Goal: Information Seeking & Learning: Learn about a topic

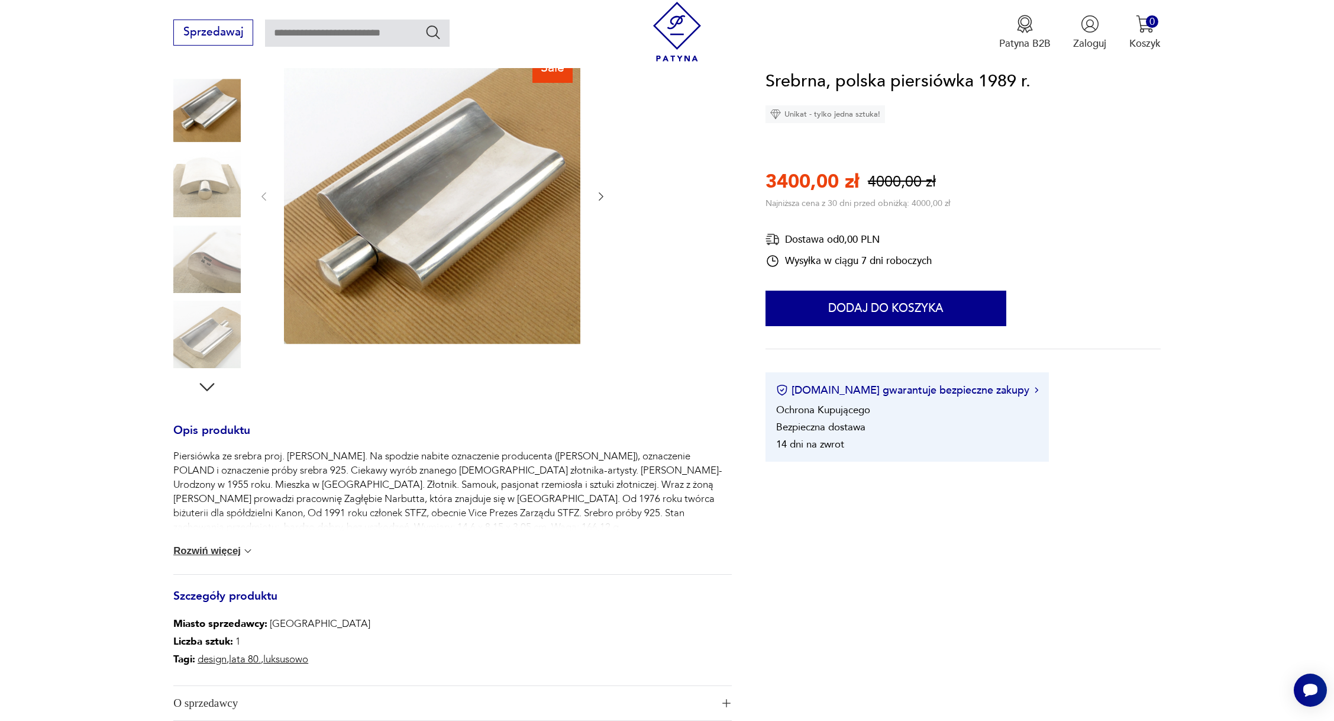
scroll to position [176, 0]
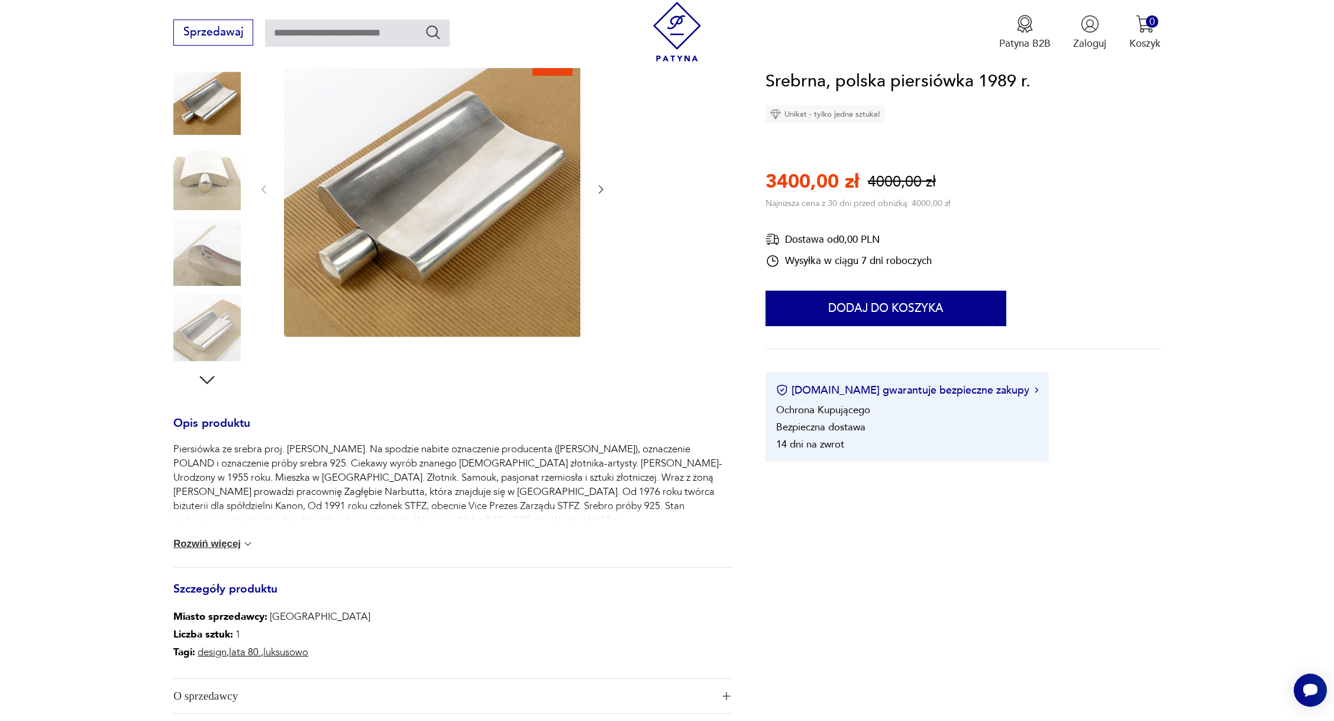
click at [247, 540] on img at bounding box center [248, 544] width 12 height 12
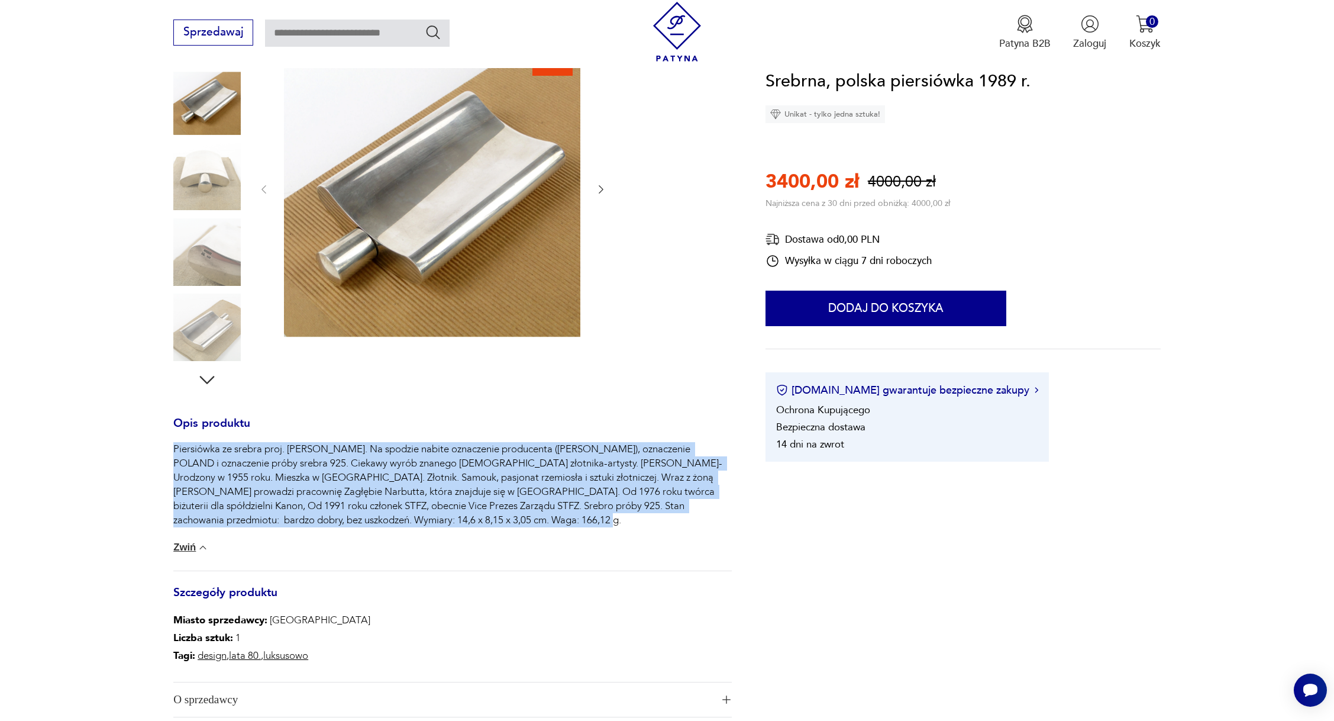
drag, startPoint x: 173, startPoint y: 446, endPoint x: 589, endPoint y: 528, distance: 424.0
click at [589, 528] on div "Piersiówka ze srebra proj. [PERSON_NAME]. Na spodzie nabite oznaczenie producen…" at bounding box center [452, 506] width 559 height 128
drag, startPoint x: 589, startPoint y: 528, endPoint x: 193, endPoint y: 437, distance: 406.2
click at [193, 437] on div "Opis produktu Piersiówka ze srebra proj. [PERSON_NAME]. Na spodzie nabite oznac…" at bounding box center [452, 585] width 559 height 333
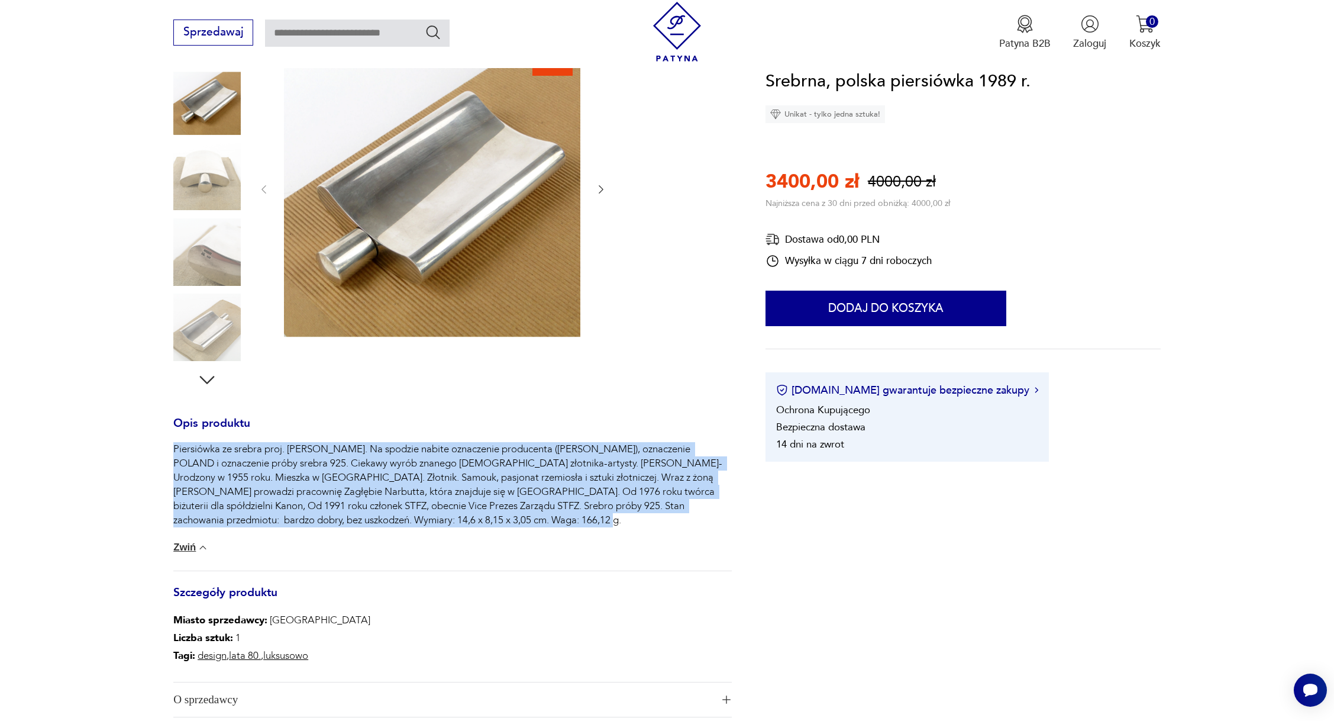
click at [432, 225] on img at bounding box center [432, 188] width 296 height 296
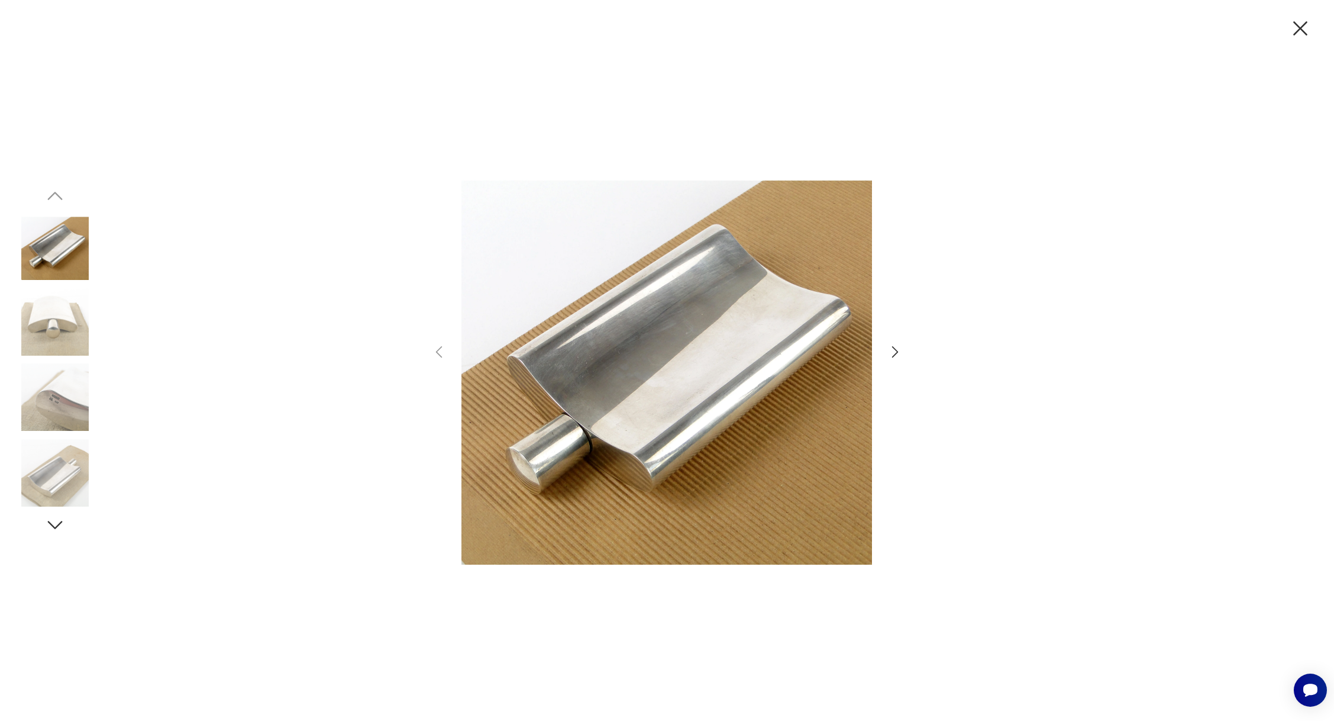
click at [37, 330] on img at bounding box center [54, 321] width 67 height 67
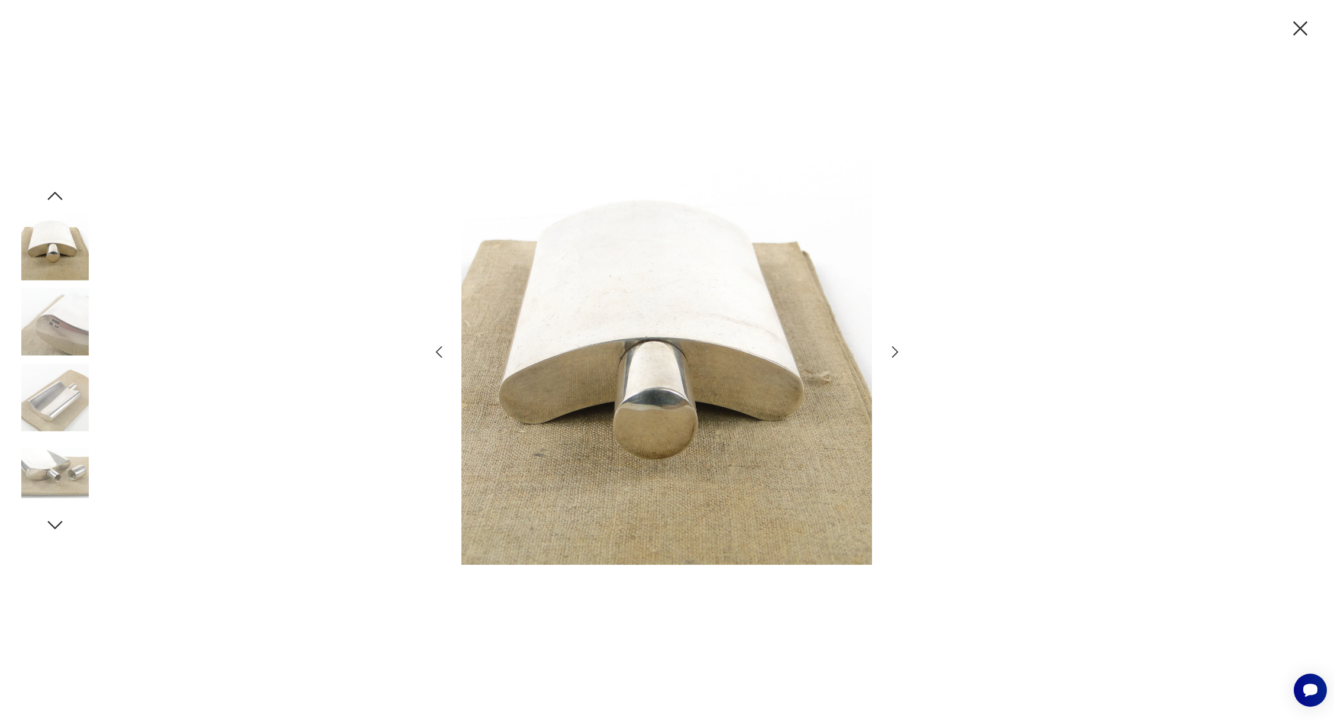
click at [55, 395] on img at bounding box center [54, 396] width 67 height 67
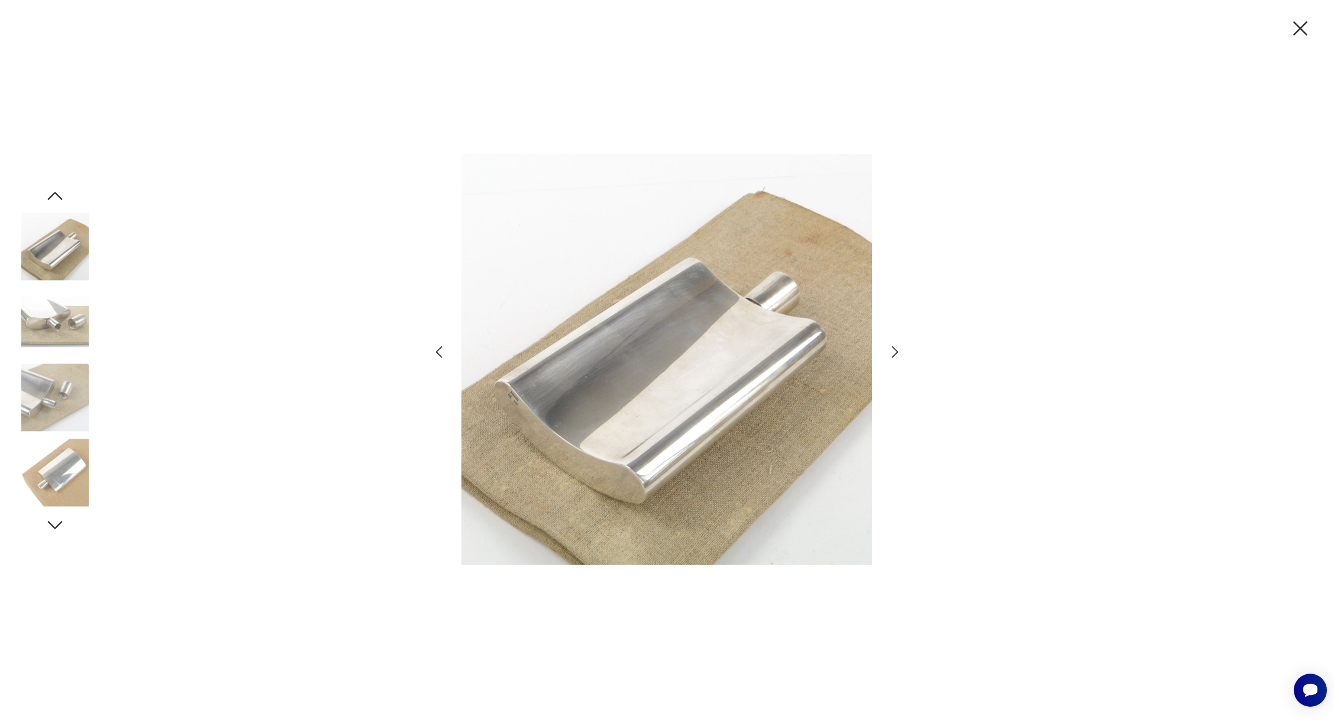
click at [60, 458] on img at bounding box center [54, 472] width 67 height 67
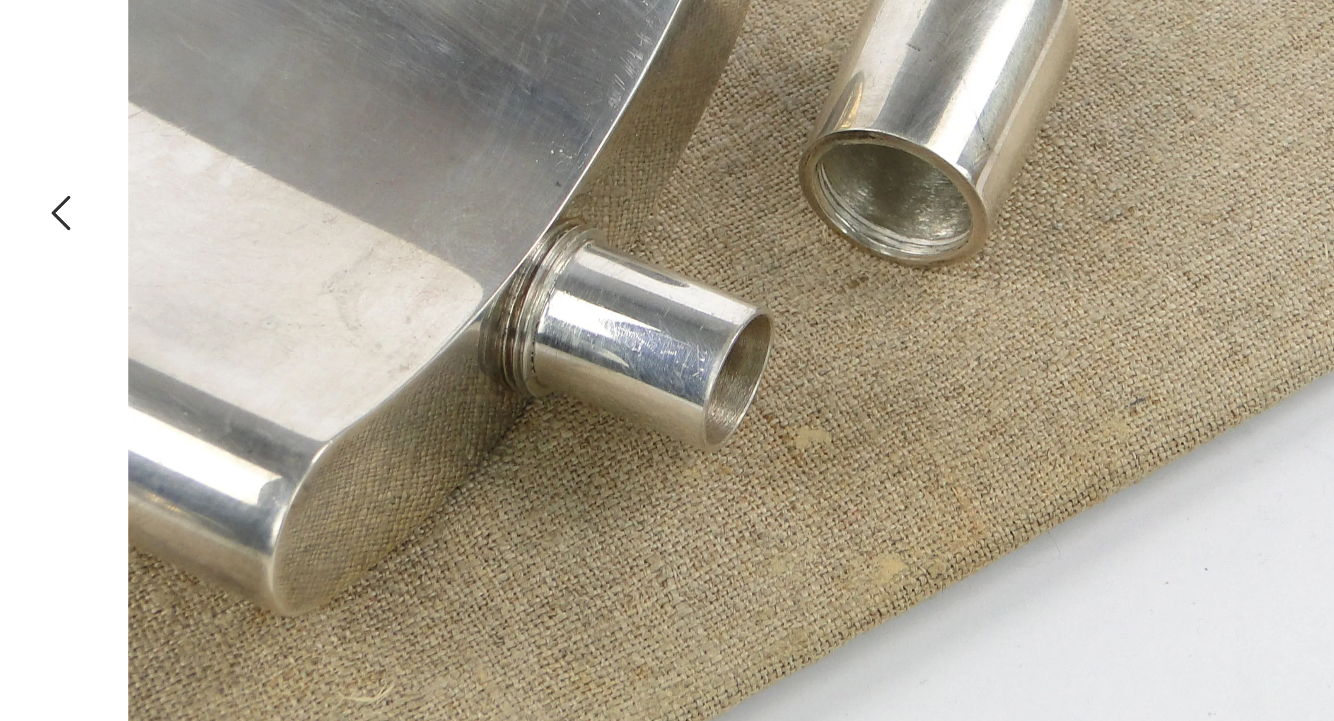
scroll to position [93, 0]
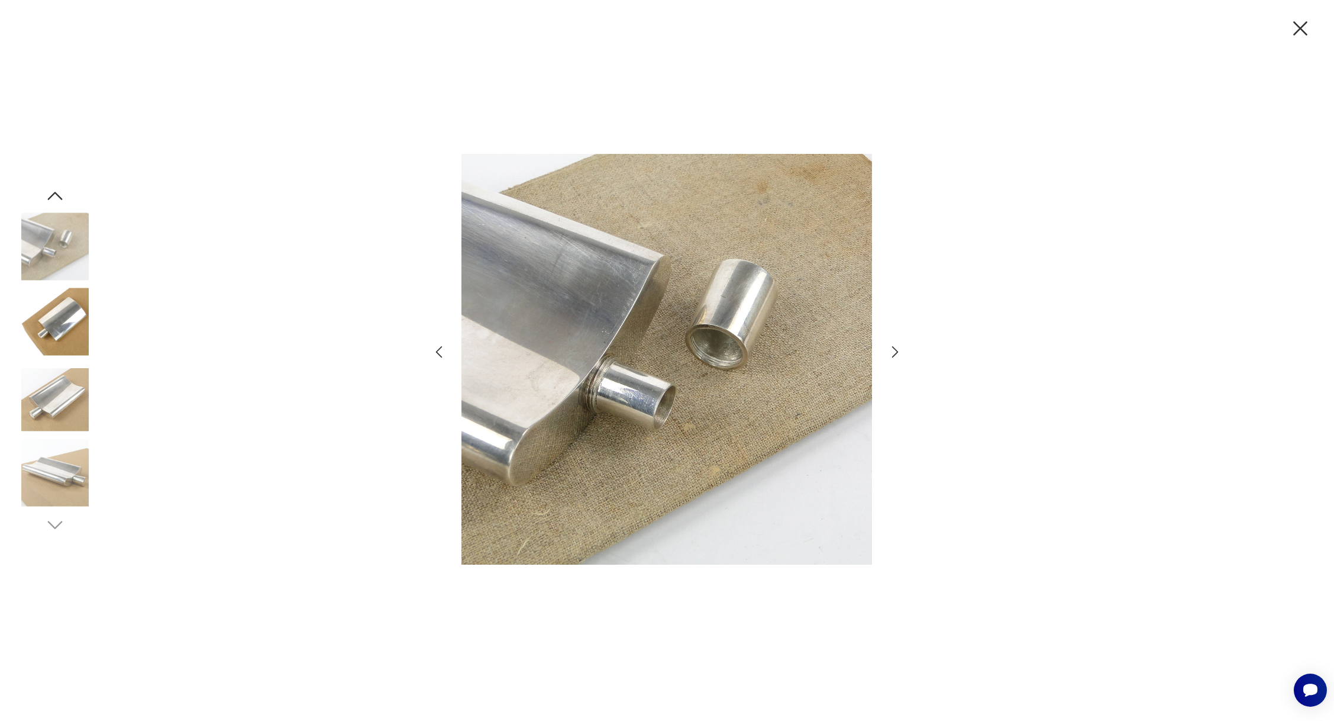
click at [1299, 25] on icon "button" at bounding box center [1300, 28] width 25 height 25
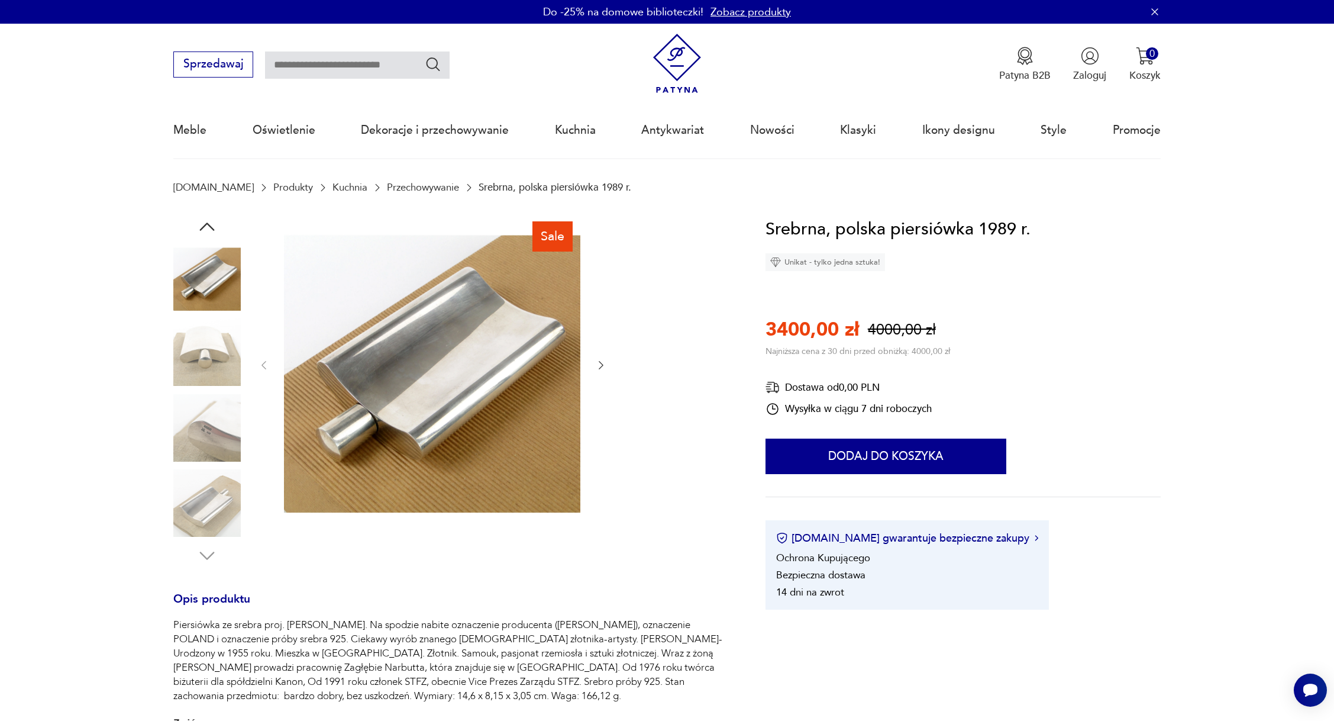
scroll to position [0, 0]
click at [453, 364] on img at bounding box center [432, 364] width 296 height 296
click at [0, 0] on div at bounding box center [0, 0] width 0 height 0
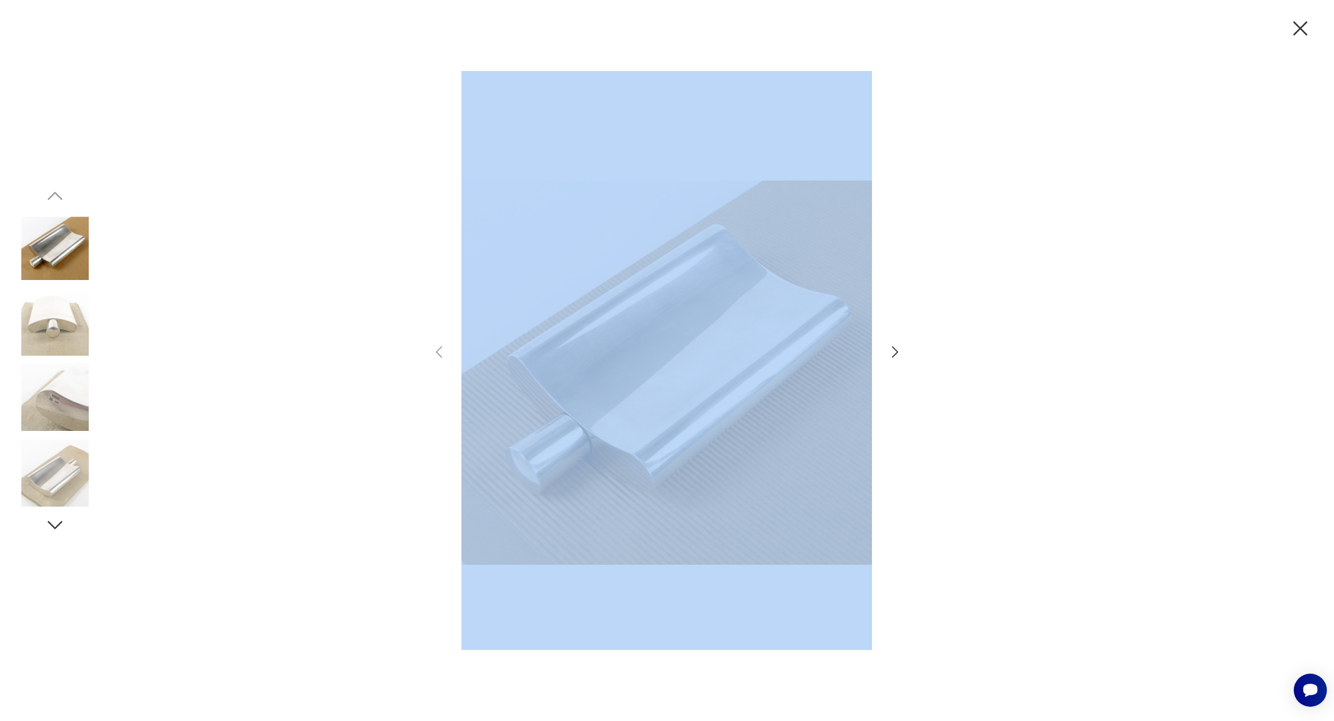
click at [894, 349] on icon "button" at bounding box center [895, 352] width 7 height 12
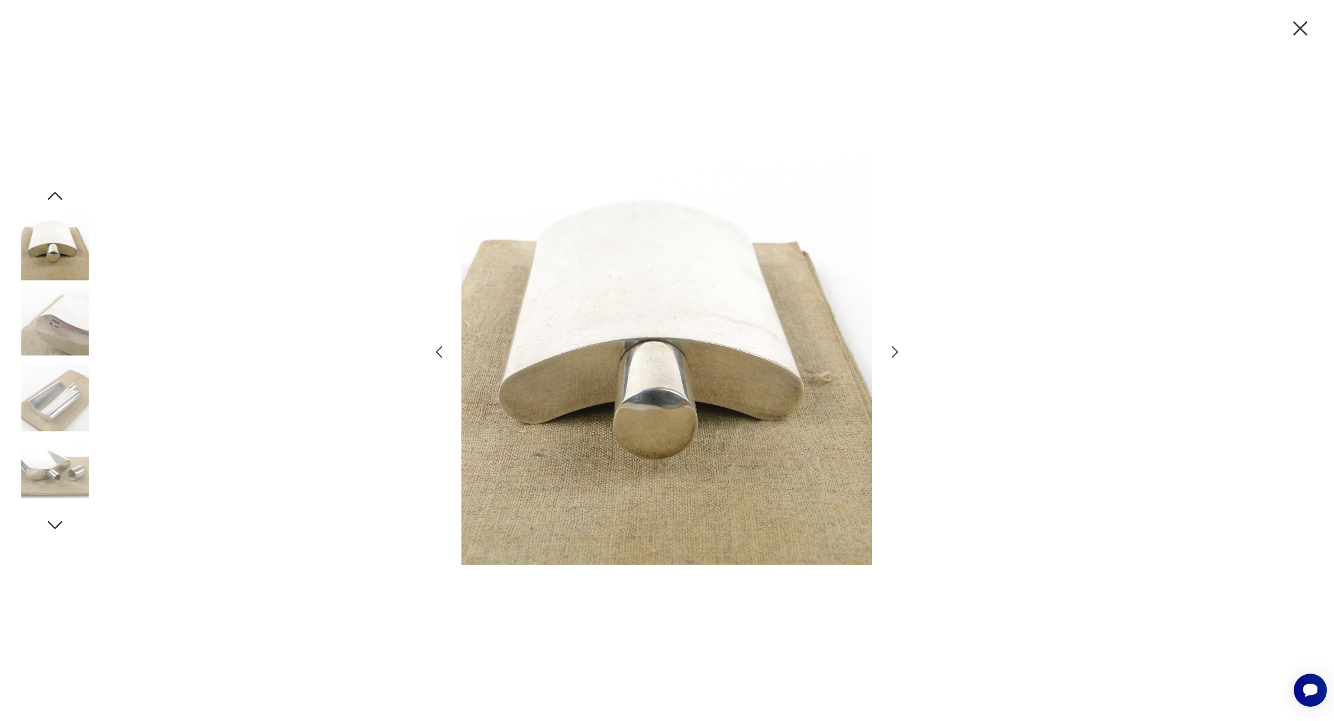
click at [894, 349] on icon "button" at bounding box center [895, 352] width 7 height 12
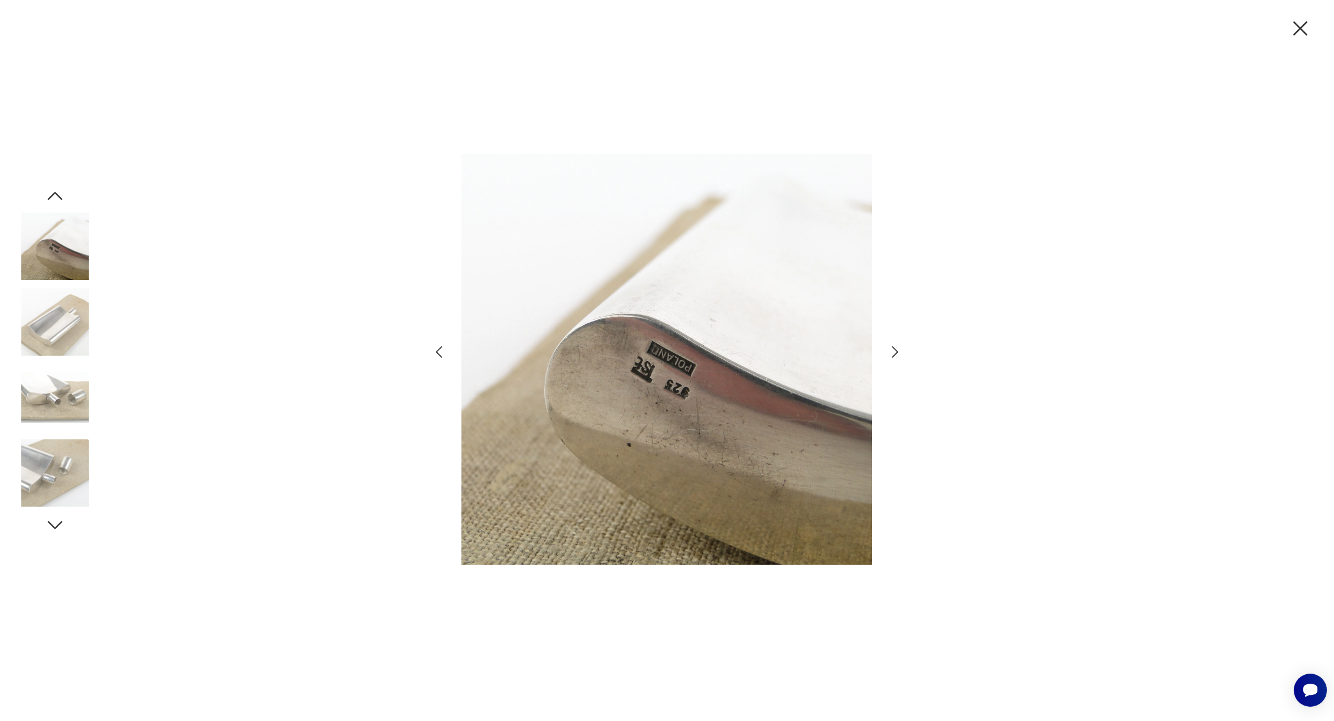
click at [894, 349] on icon "button" at bounding box center [895, 352] width 7 height 12
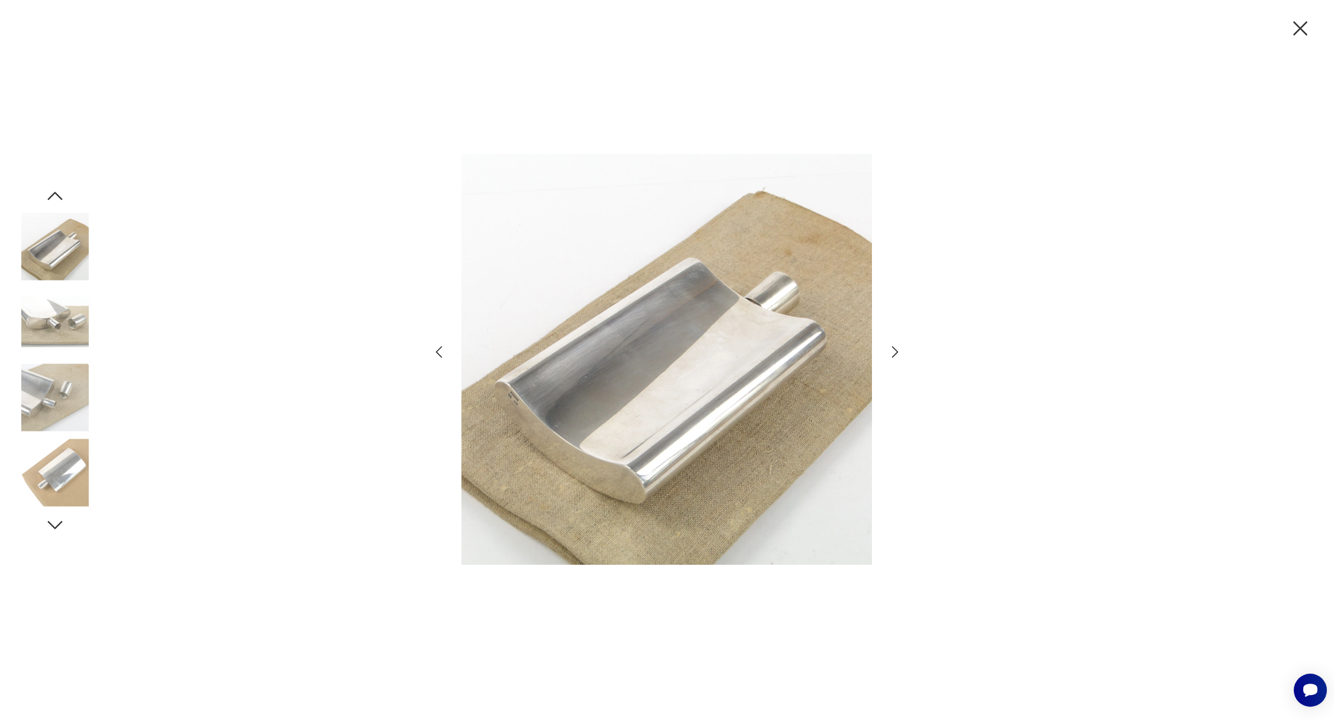
click at [896, 349] on icon "button" at bounding box center [895, 351] width 17 height 17
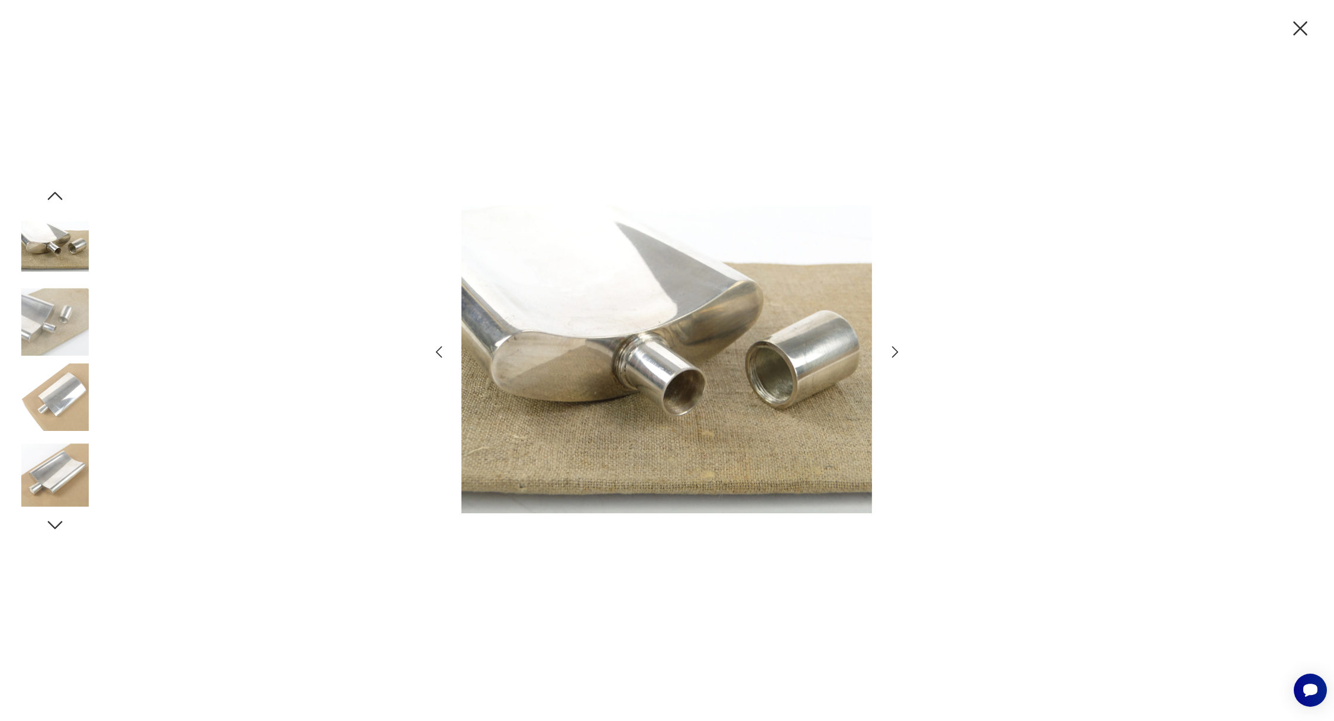
click at [1300, 24] on icon "button" at bounding box center [1300, 28] width 25 height 25
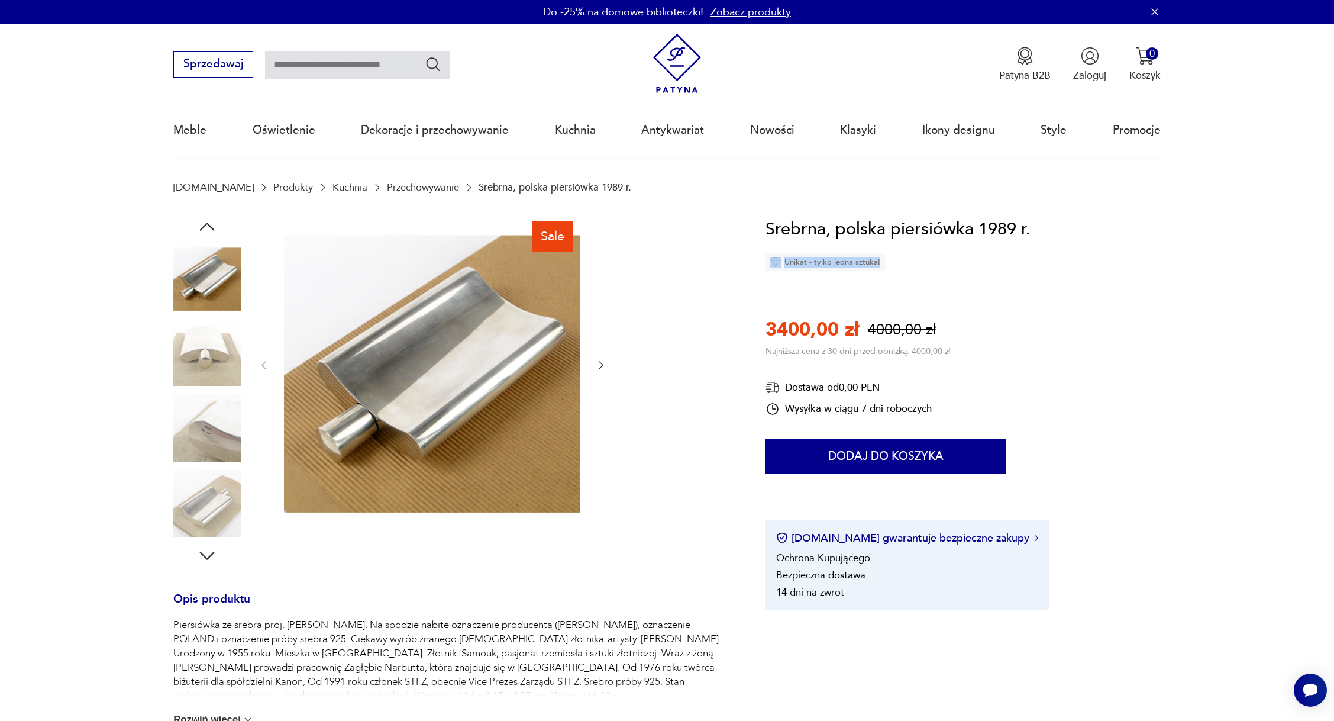
drag, startPoint x: 940, startPoint y: 260, endPoint x: 887, endPoint y: 266, distance: 53.0
click at [887, 266] on div "Srebrna, polska piersiówka 1989 r. Unikat - tylko jedna sztuka!" at bounding box center [898, 244] width 265 height 56
click at [1121, 314] on div "Srebrna, polska piersiówka 1989 r. Unikat - tylko jedna sztuka! 3400,00 zł 4000…" at bounding box center [963, 413] width 395 height 394
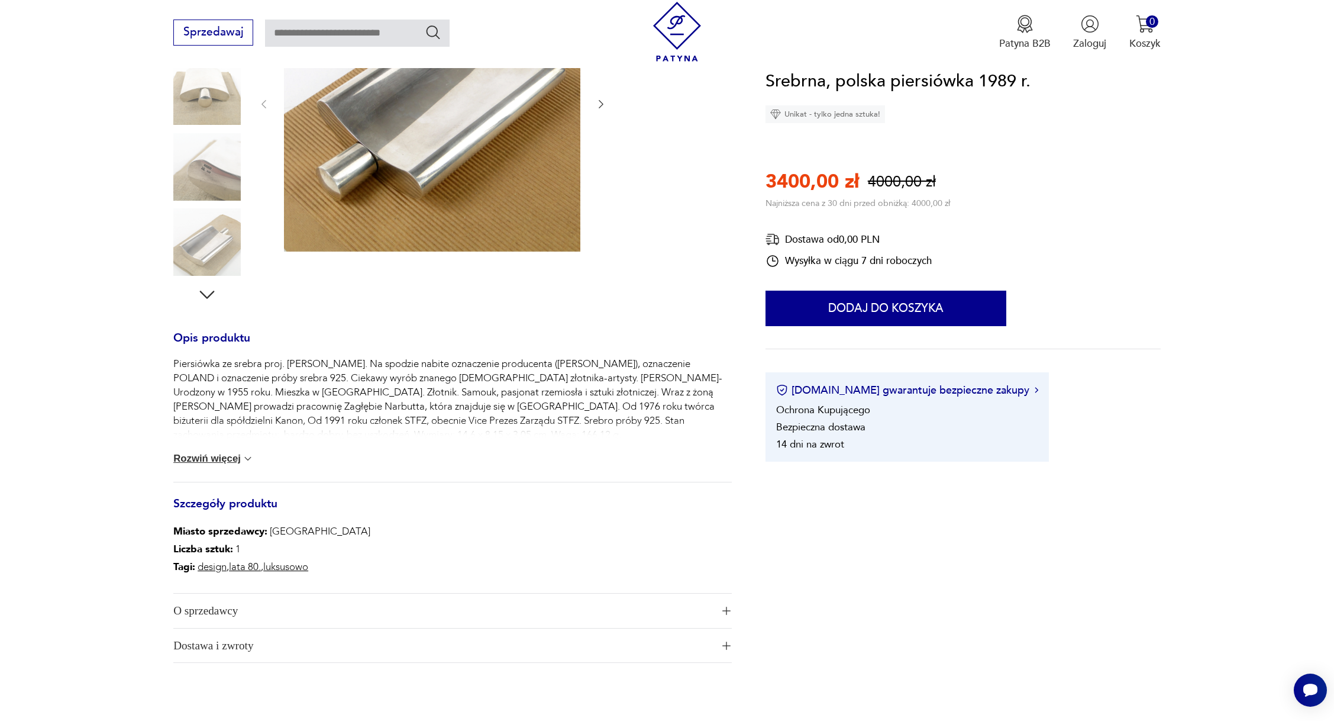
scroll to position [262, 0]
click at [246, 454] on img at bounding box center [248, 458] width 12 height 12
click at [725, 610] on img "button" at bounding box center [727, 613] width 8 height 8
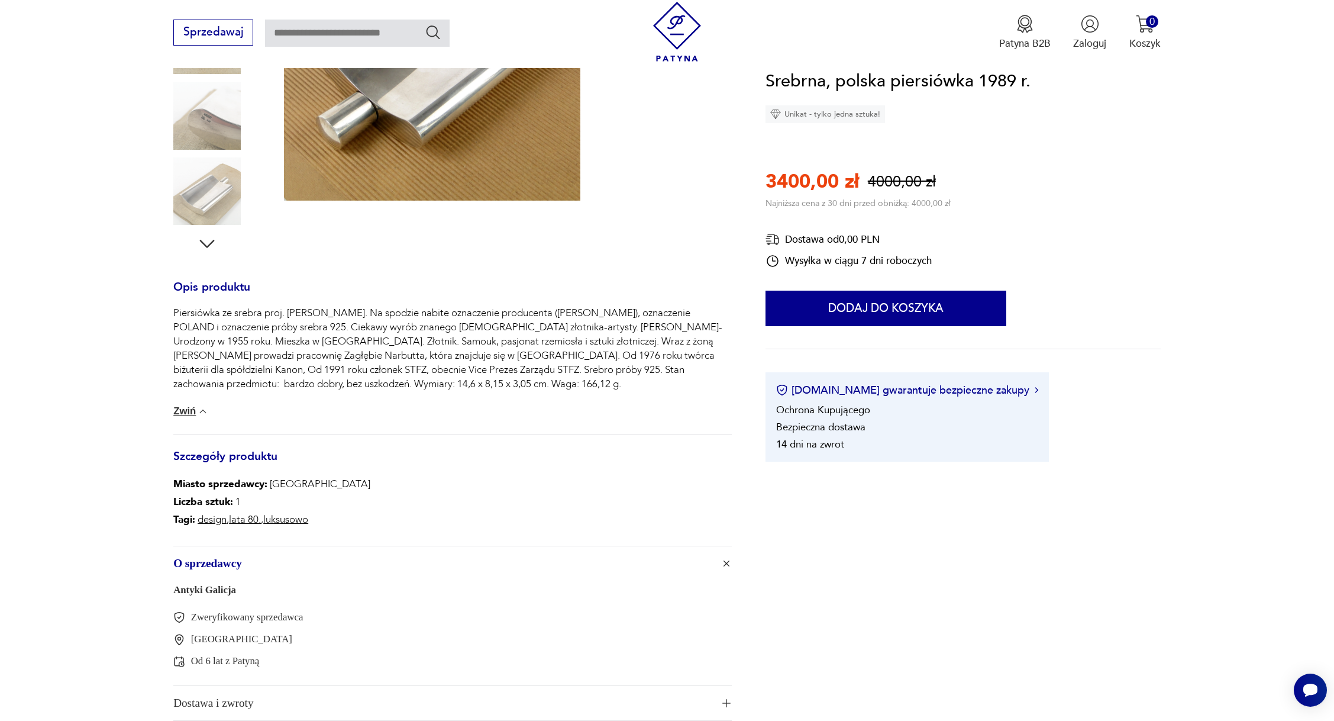
scroll to position [302, 0]
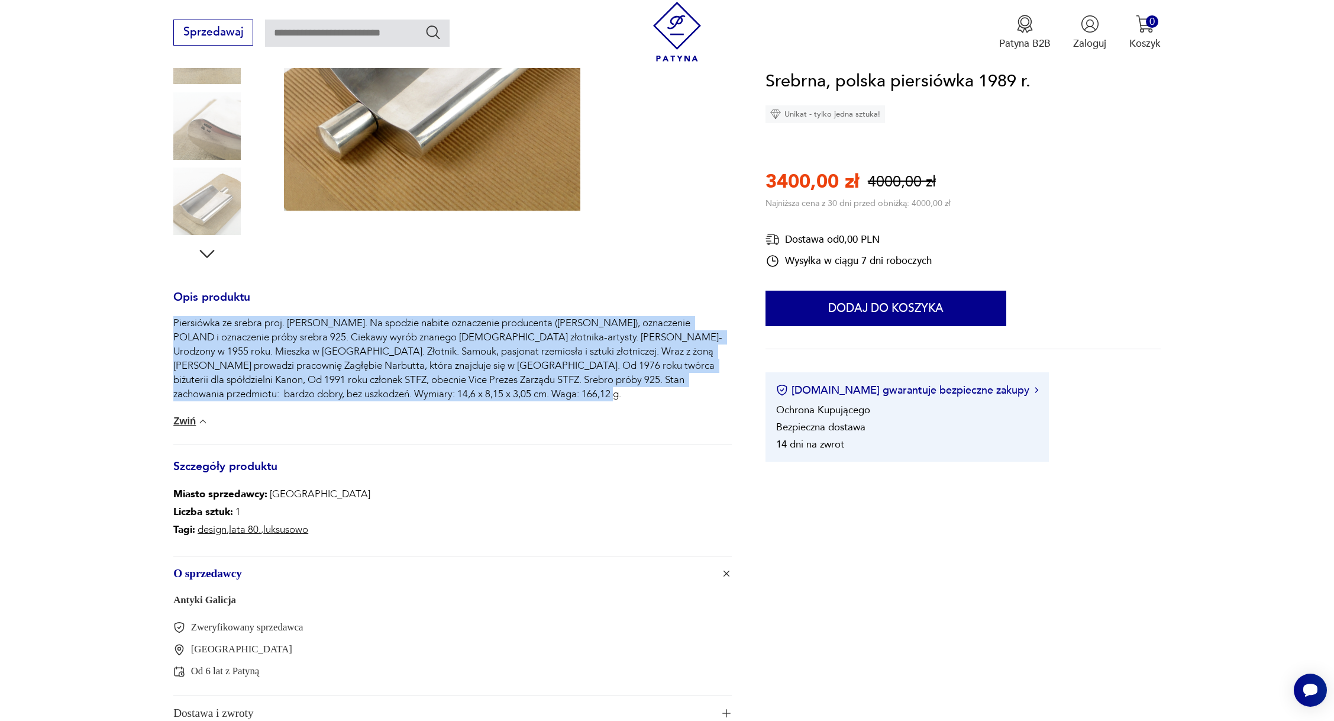
drag, startPoint x: 174, startPoint y: 321, endPoint x: 608, endPoint y: 398, distance: 441.1
click at [608, 398] on p "Piersiówka ze srebra proj. [PERSON_NAME]. Na spodzie nabite oznaczenie producen…" at bounding box center [452, 358] width 559 height 85
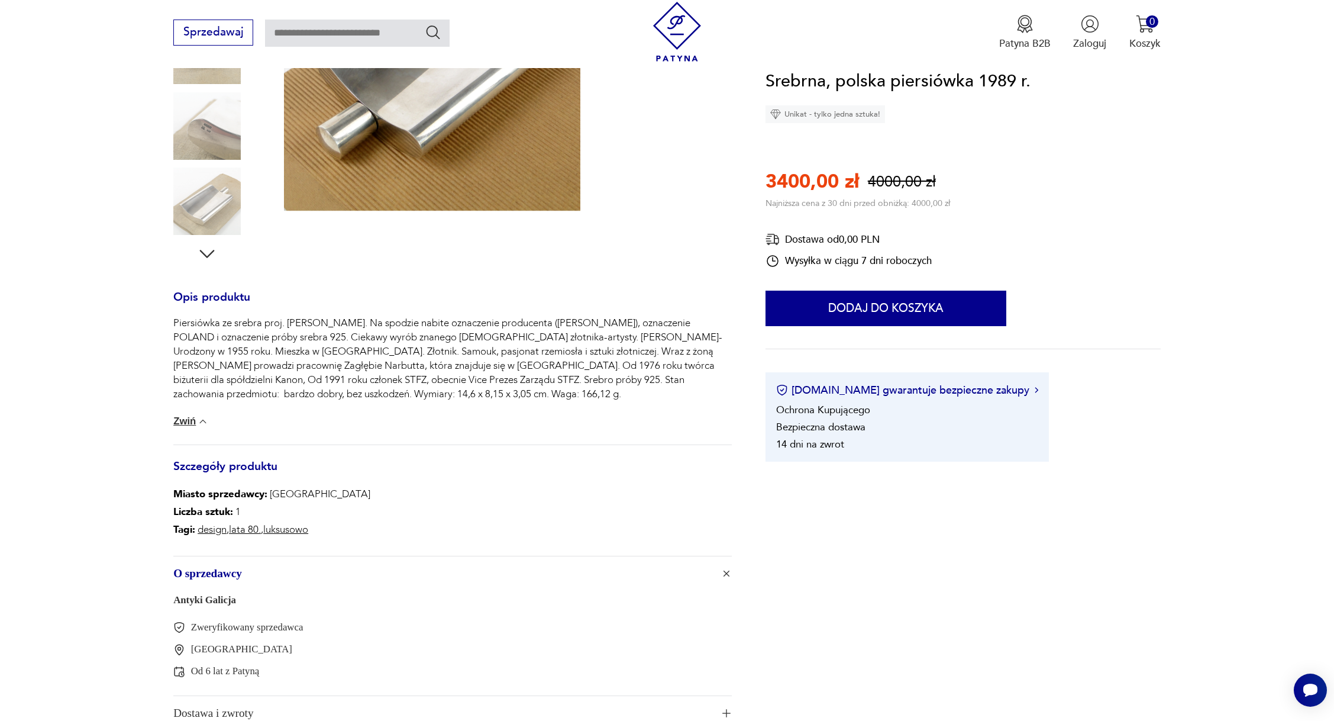
click at [525, 275] on div "Sale Opis produktu Piersiówka ze srebra proj. Tomasz Roch Stajszczak. Na spodzi…" at bounding box center [452, 322] width 559 height 817
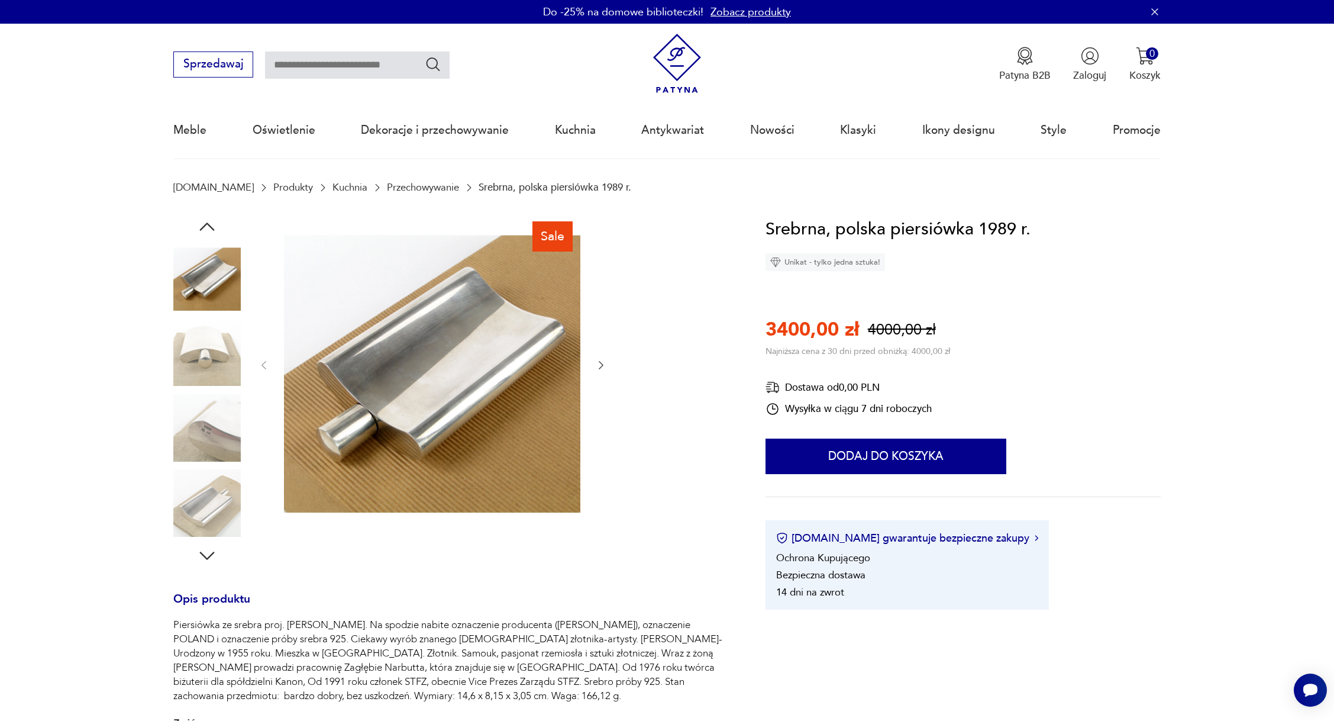
scroll to position [0, 0]
click at [396, 351] on img at bounding box center [432, 364] width 296 height 296
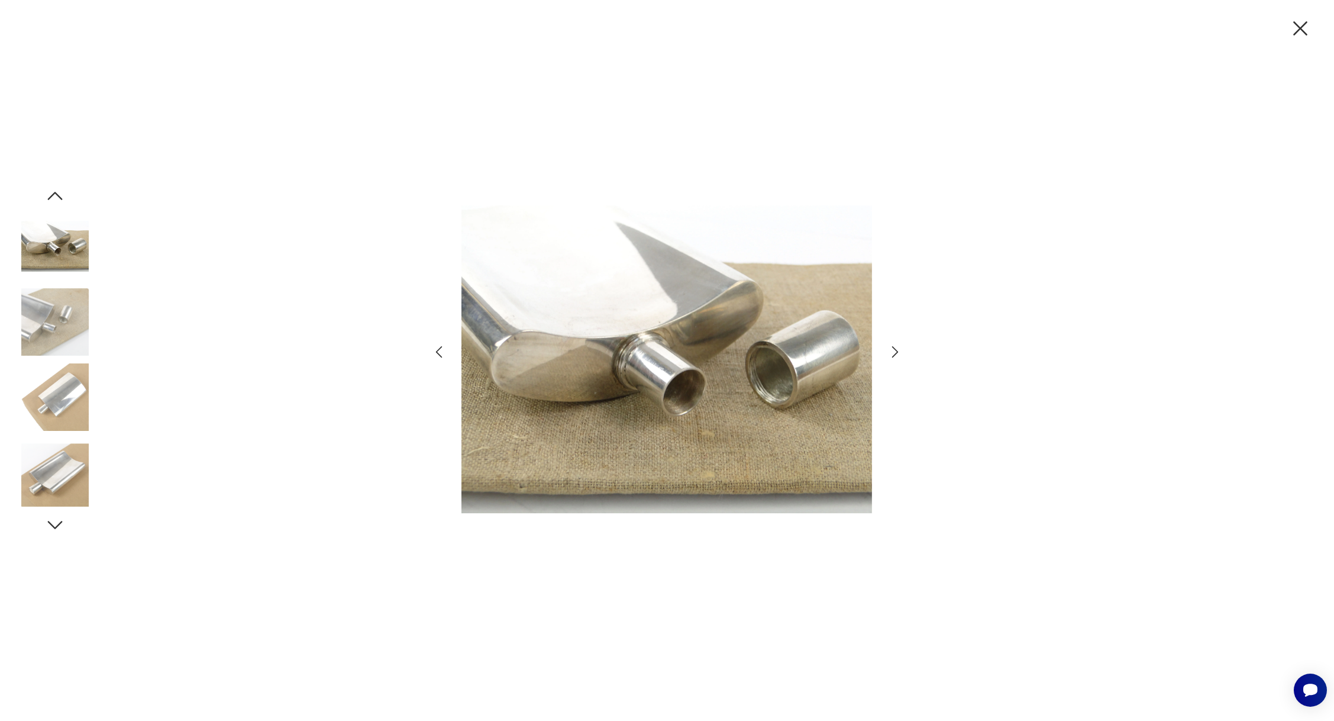
click at [894, 350] on icon "button" at bounding box center [895, 351] width 17 height 17
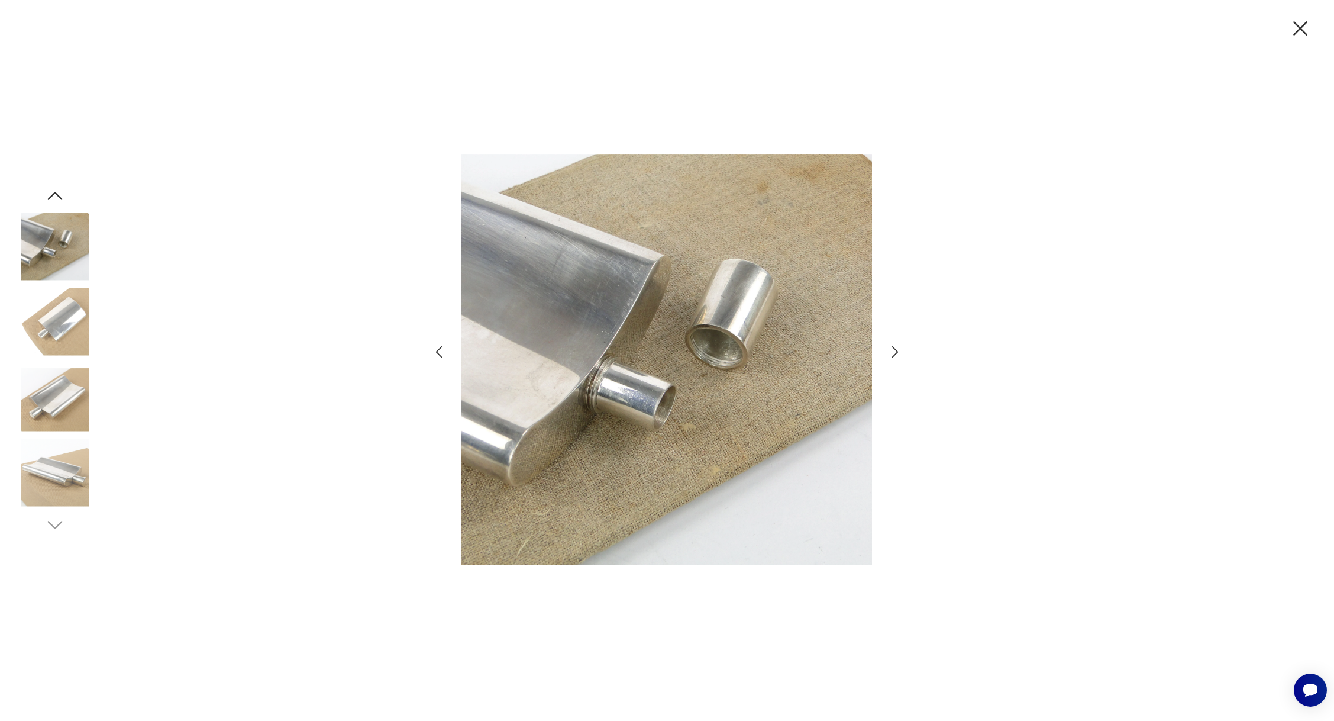
click at [894, 350] on icon "button" at bounding box center [895, 351] width 17 height 17
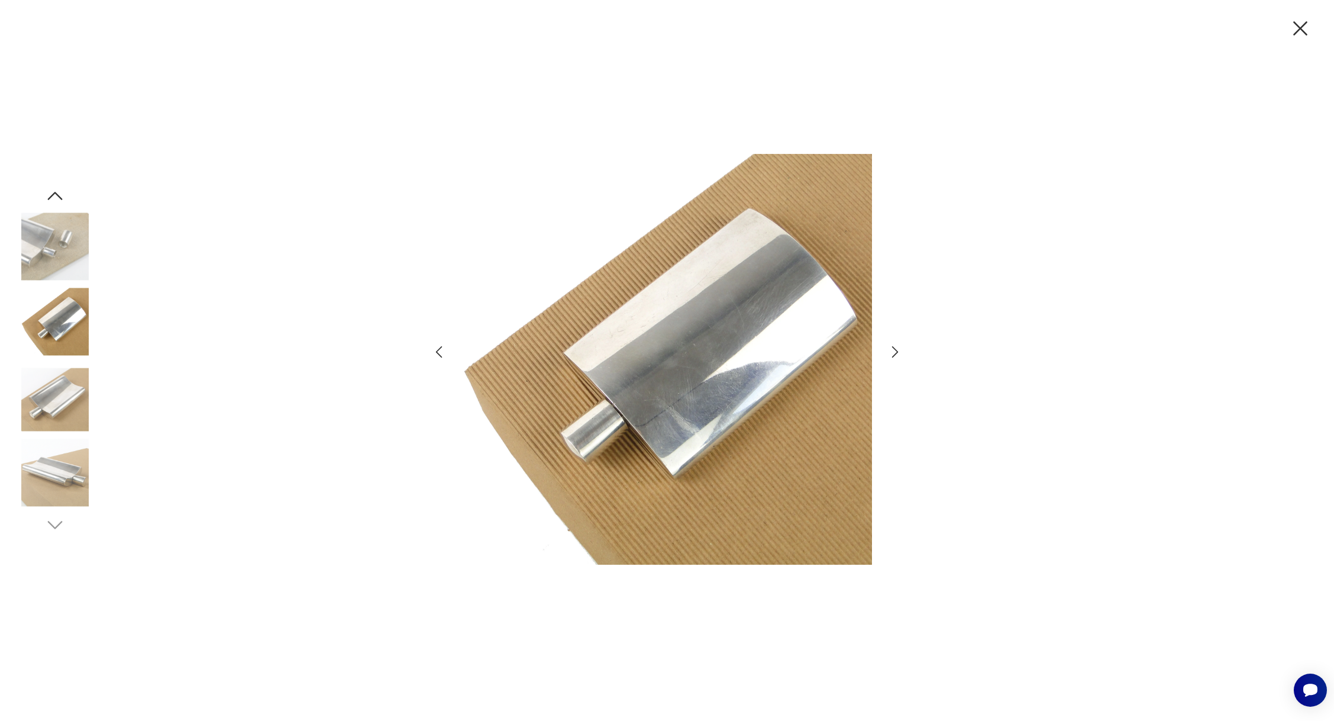
click at [894, 350] on icon "button" at bounding box center [895, 351] width 17 height 17
